Goal: Task Accomplishment & Management: Manage account settings

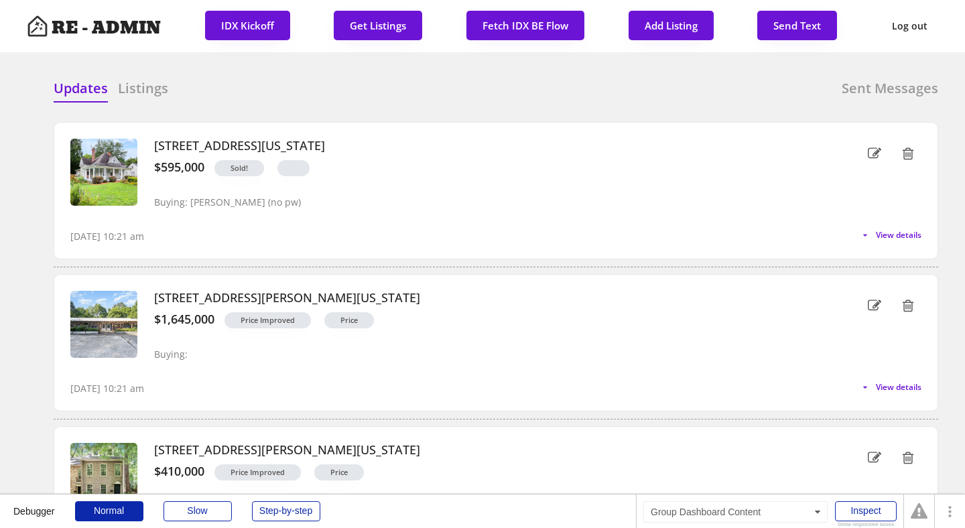
click at [265, 95] on div "Updates Listings Sent Messages" at bounding box center [496, 92] width 885 height 27
click at [358, 90] on div at bounding box center [381, 89] width 67 height 20
click at [239, 26] on button "IDX Kickoff" at bounding box center [247, 25] width 85 height 29
click at [247, 25] on button "IDX Kickoff" at bounding box center [247, 25] width 85 height 29
click at [293, 88] on div "Updates Listings Sent Messages" at bounding box center [496, 92] width 885 height 27
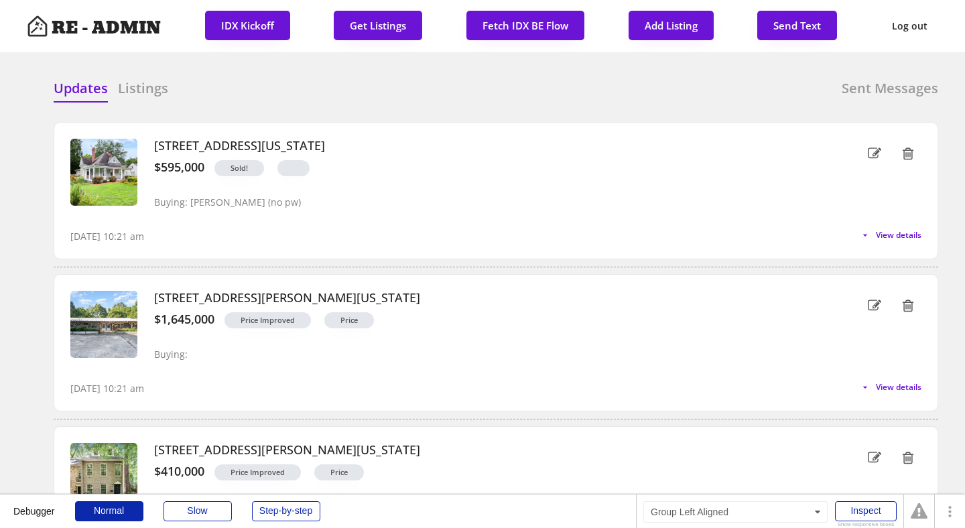
click at [149, 85] on h6 "Listings" at bounding box center [143, 88] width 50 height 19
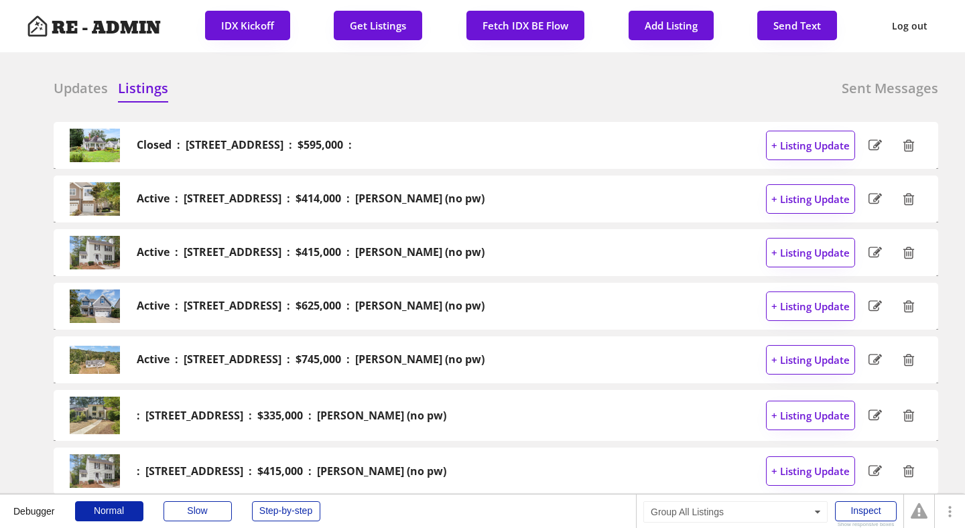
click at [303, 83] on div "Updates Listings Sent Messages" at bounding box center [496, 92] width 885 height 27
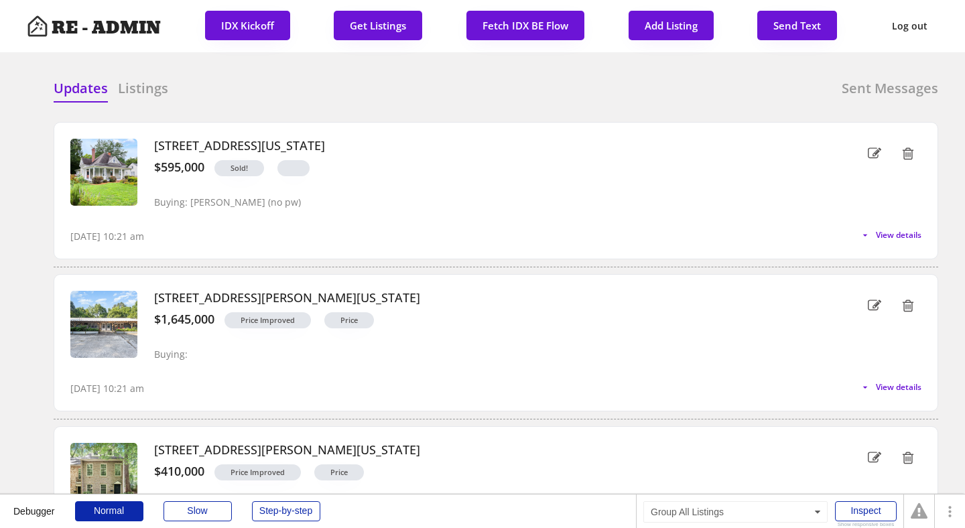
click at [278, 97] on div "Updates Listings Sent Messages" at bounding box center [496, 92] width 885 height 27
click at [274, 77] on div "Updates Listings Sent Messages 101 W Delafield Avenue, Durham, North Carolina $…" at bounding box center [482, 79] width 911 height 32
click at [247, 31] on button "IDX Kickoff" at bounding box center [247, 25] width 85 height 29
click at [261, 89] on div "Updates Listings Sent Messages" at bounding box center [496, 92] width 885 height 27
click at [138, 90] on h6 "Listings" at bounding box center [143, 88] width 50 height 19
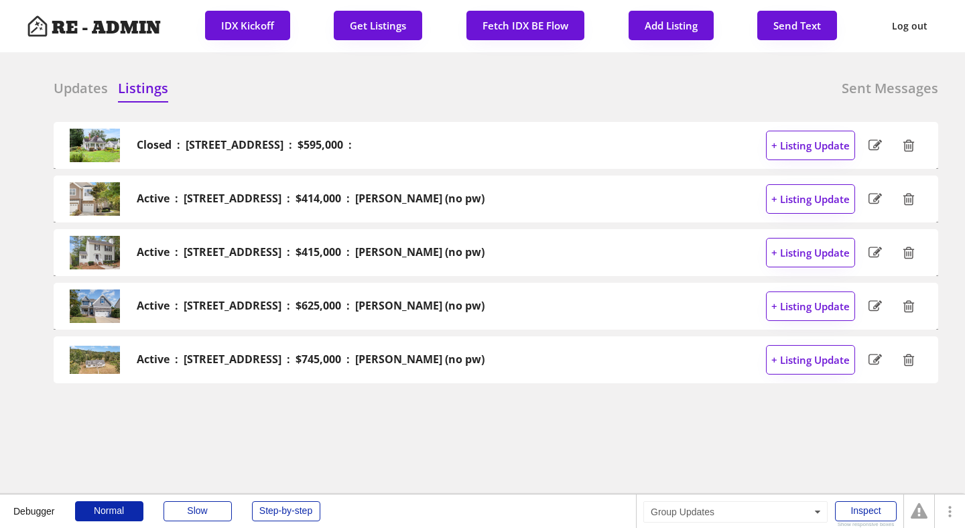
click at [61, 88] on h6 "Updates" at bounding box center [81, 88] width 54 height 19
